Goal: Transaction & Acquisition: Purchase product/service

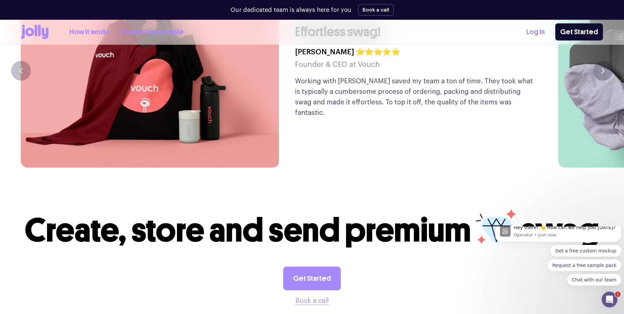
scroll to position [1711, 0]
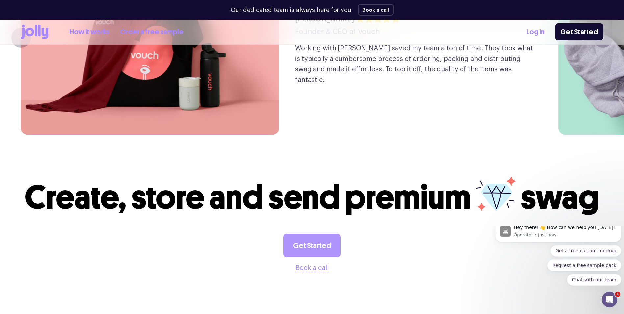
click at [320, 234] on link "Get Started" at bounding box center [312, 246] width 58 height 24
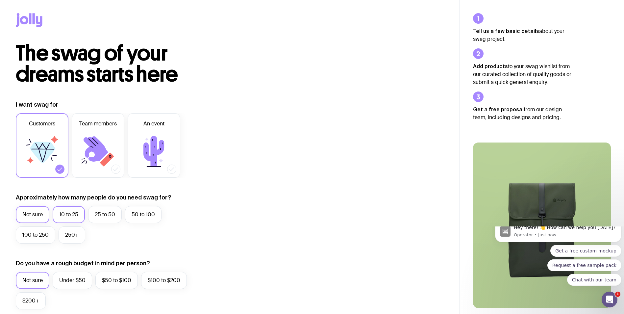
click at [72, 217] on label "10 to 25" at bounding box center [69, 214] width 32 height 17
click at [0, 0] on input "10 to 25" at bounding box center [0, 0] width 0 height 0
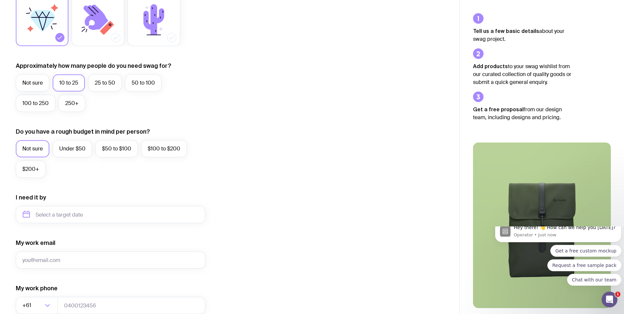
scroll to position [197, 0]
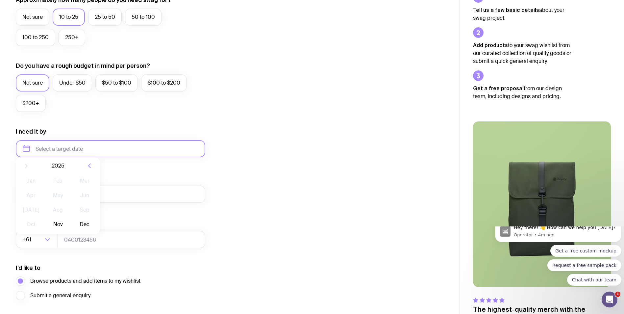
click at [63, 146] on input "text" at bounding box center [111, 148] width 190 height 17
click at [59, 229] on button "Nov" at bounding box center [58, 229] width 24 height 13
type input "November 2025"
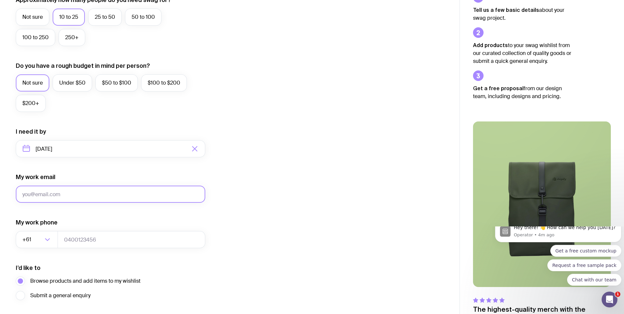
click at [82, 188] on input "My work email" at bounding box center [111, 194] width 190 height 17
type input "Gabrielle@TSAEvents.com.au"
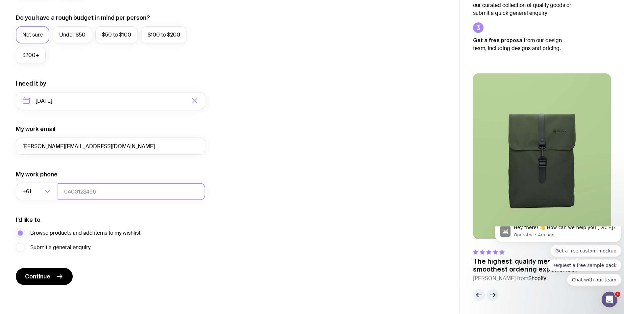
click at [87, 187] on input "tel" at bounding box center [132, 191] width 148 height 17
drag, startPoint x: 65, startPoint y: 205, endPoint x: 67, endPoint y: 210, distance: 5.1
click at [66, 205] on form "I want swag for Customers Team members An event Approximately how many people d…" at bounding box center [111, 70] width 190 height 430
click at [54, 273] on button "Continue" at bounding box center [44, 276] width 57 height 17
click at [130, 187] on input "tel" at bounding box center [132, 191] width 148 height 17
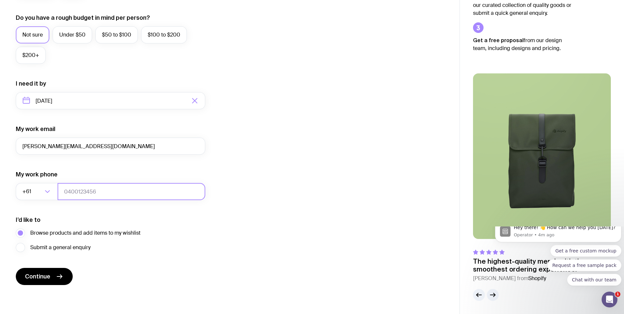
drag, startPoint x: 86, startPoint y: 200, endPoint x: 84, endPoint y: 195, distance: 5.2
click at [85, 197] on input "tel" at bounding box center [132, 191] width 148 height 17
paste input "298825018"
type input "298825018"
click at [58, 277] on icon "submit" at bounding box center [60, 276] width 8 height 8
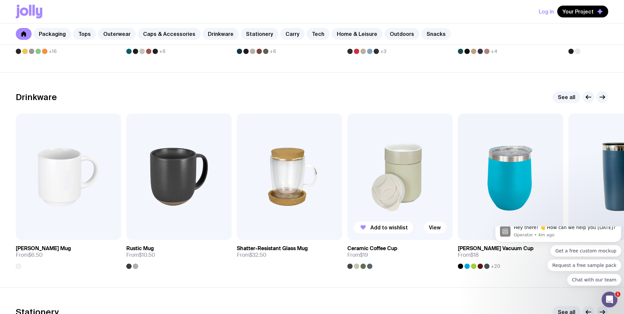
scroll to position [954, 0]
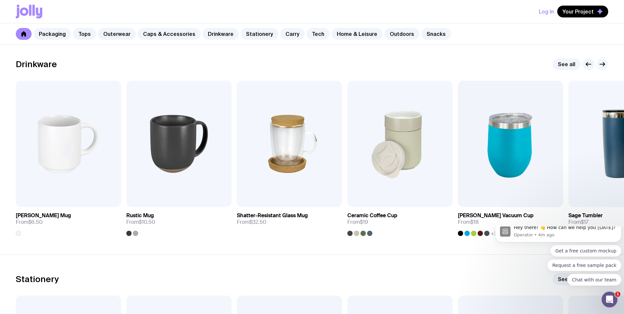
click at [606, 66] on icon "button" at bounding box center [602, 64] width 8 height 8
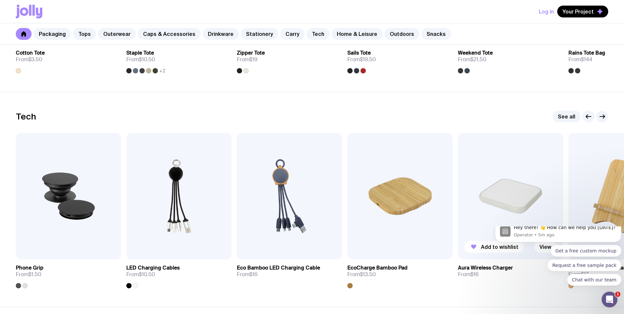
scroll to position [1579, 0]
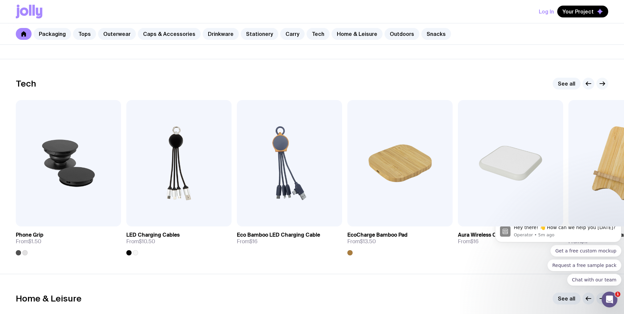
click at [601, 85] on div at bounding box center [596, 84] width 26 height 12
click at [604, 82] on icon "button" at bounding box center [602, 84] width 8 height 8
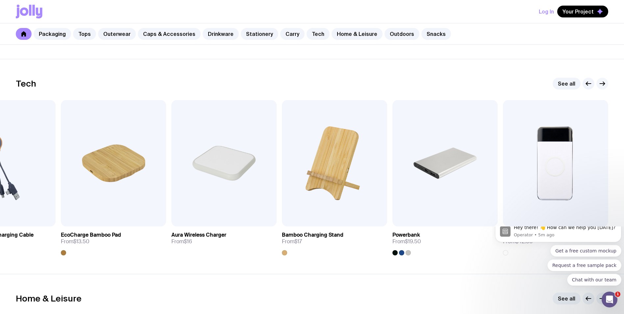
click at [604, 82] on icon "button" at bounding box center [602, 84] width 8 height 8
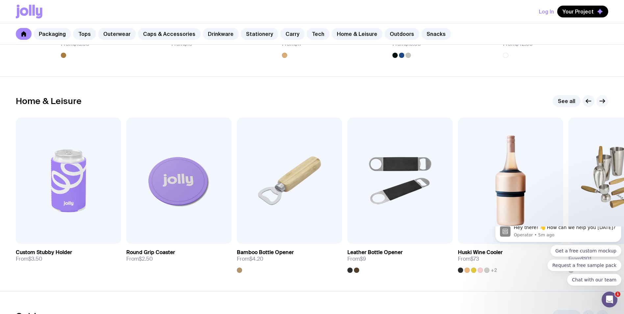
click at [601, 99] on icon "button" at bounding box center [602, 101] width 8 height 8
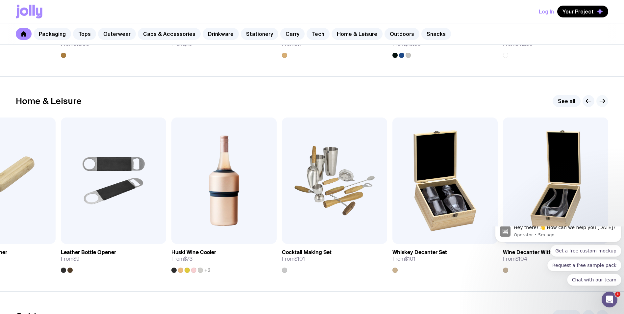
click at [601, 99] on icon "button" at bounding box center [602, 101] width 8 height 8
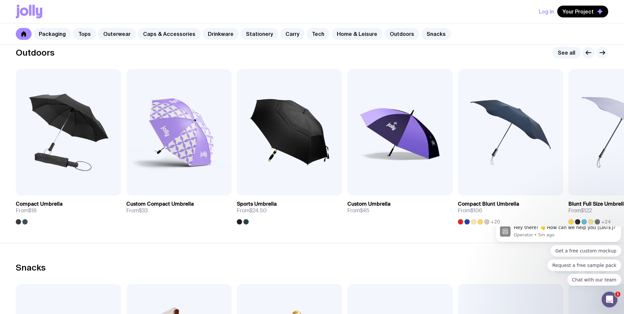
click at [606, 55] on icon "button" at bounding box center [602, 53] width 8 height 8
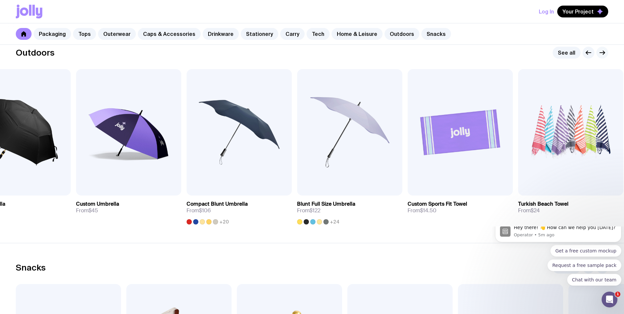
click at [606, 55] on icon "button" at bounding box center [602, 53] width 8 height 8
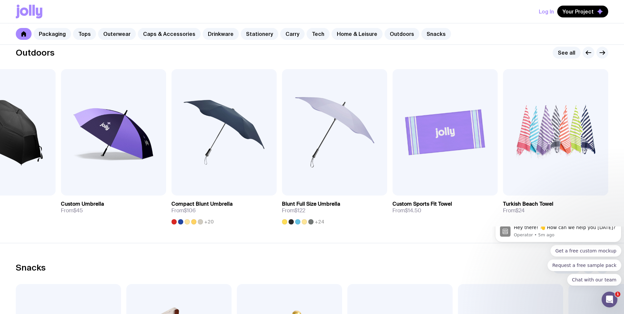
scroll to position [2237, 0]
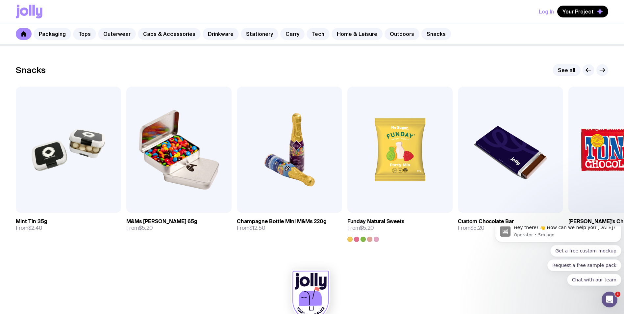
click at [608, 69] on div "Snacks See all Add to wishlist View Mint Tin 35g From $2.40 Add to wishlist Vie…" at bounding box center [312, 153] width 624 height 178
click at [602, 68] on icon "button" at bounding box center [602, 70] width 8 height 8
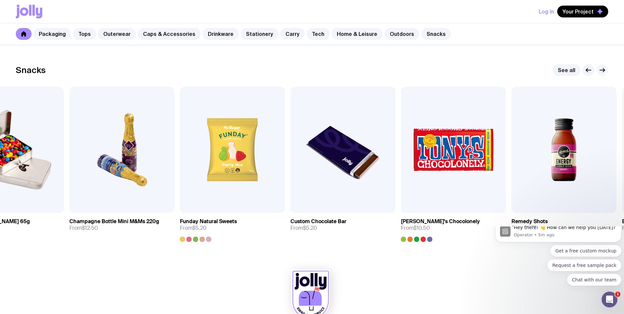
click at [602, 68] on icon "button" at bounding box center [602, 70] width 8 height 8
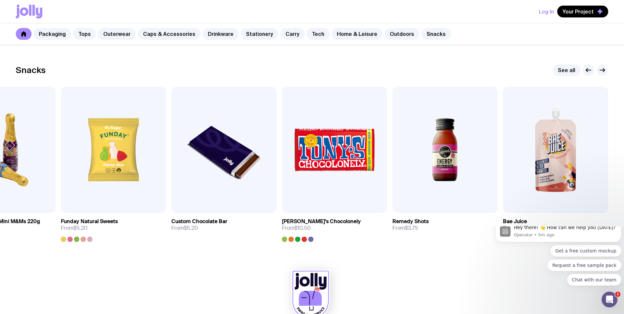
click at [602, 68] on icon "button" at bounding box center [602, 70] width 8 height 8
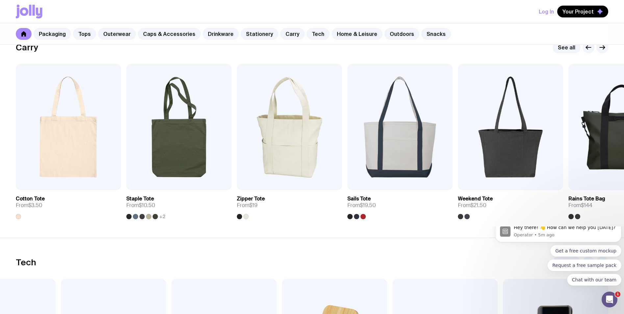
scroll to position [1368, 0]
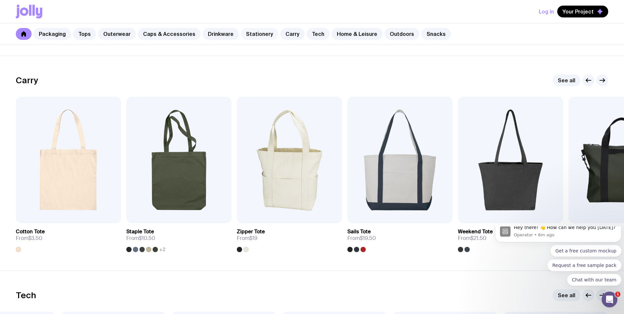
click at [249, 32] on link "Stationery" at bounding box center [260, 34] width 38 height 12
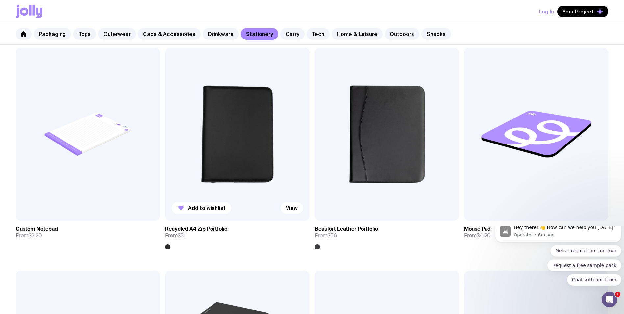
scroll to position [983, 0]
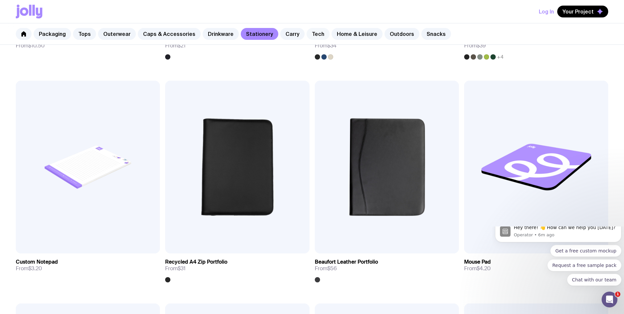
click at [312, 36] on link "Tech" at bounding box center [318, 34] width 23 height 12
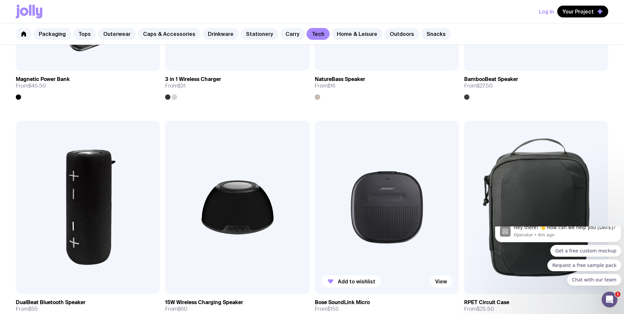
scroll to position [522, 0]
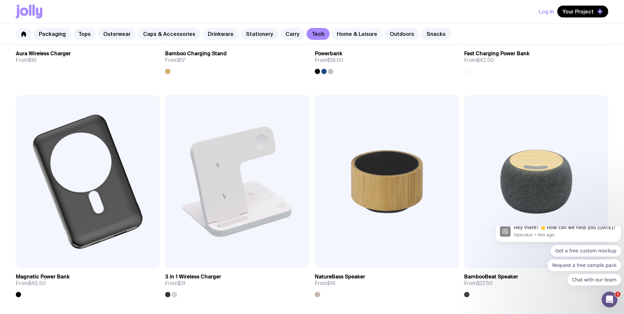
click at [347, 34] on link "Home & Leisure" at bounding box center [357, 34] width 51 height 12
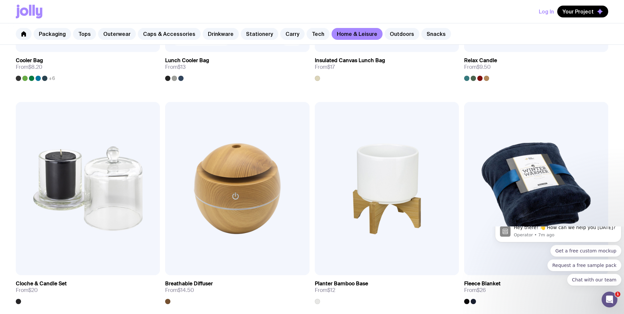
scroll to position [1382, 0]
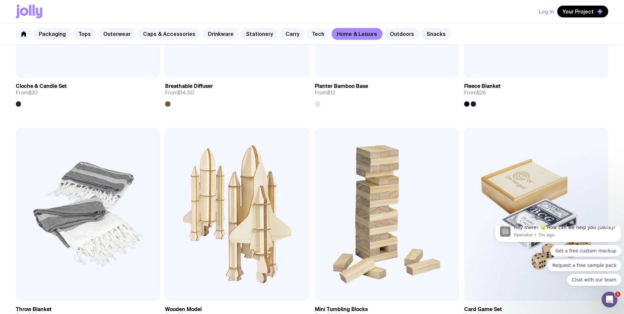
drag, startPoint x: 303, startPoint y: 35, endPoint x: 305, endPoint y: 38, distance: 4.0
click at [307, 35] on link "Tech" at bounding box center [318, 34] width 23 height 12
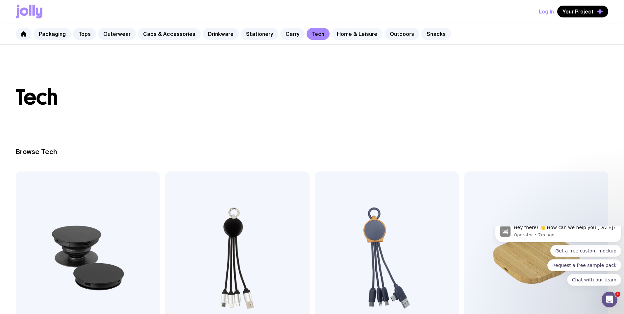
click at [351, 34] on link "Home & Leisure" at bounding box center [357, 34] width 51 height 12
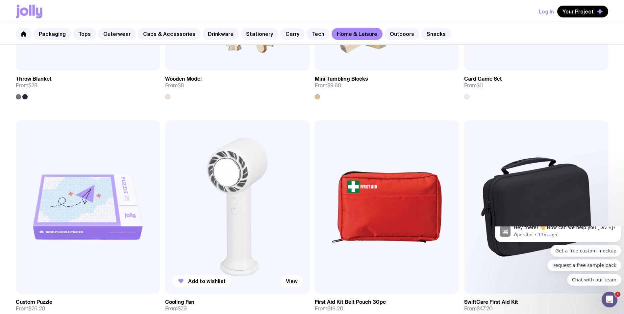
scroll to position [1645, 0]
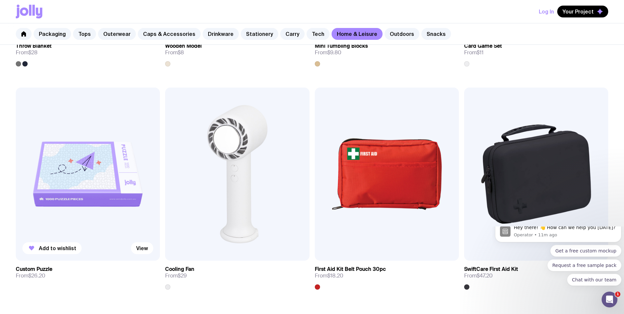
click at [81, 196] on img at bounding box center [88, 174] width 144 height 173
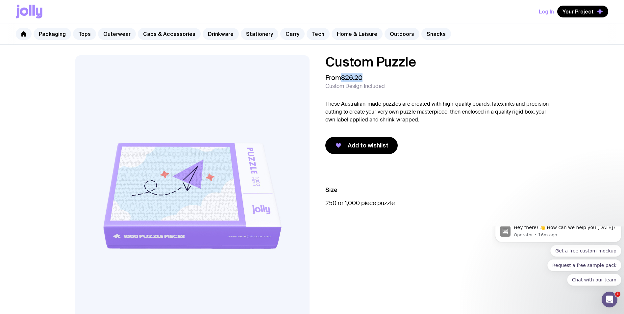
drag, startPoint x: 364, startPoint y: 77, endPoint x: 342, endPoint y: 79, distance: 21.1
click at [342, 79] on span "$26.20" at bounding box center [351, 77] width 21 height 9
copy span "$26.20"
click at [444, 145] on div "Add to wishlist" at bounding box center [437, 145] width 224 height 17
drag, startPoint x: 340, startPoint y: 88, endPoint x: 331, endPoint y: 75, distance: 15.9
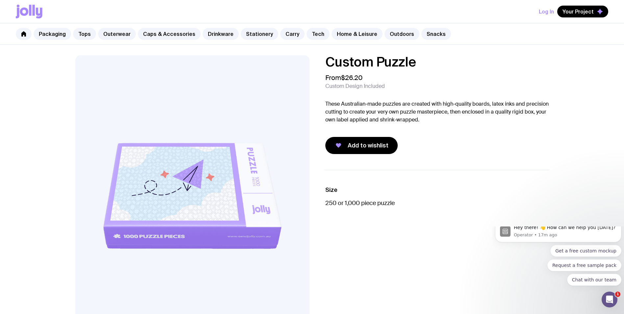
click at [341, 88] on span "Custom Design Included" at bounding box center [355, 86] width 60 height 7
click at [5, 129] on div "Custom Puzzle From $26.20 Custom Design Included These Australian-made puzzles …" at bounding box center [312, 316] width 624 height 543
click at [430, 32] on link "Snacks" at bounding box center [436, 34] width 30 height 12
